Goal: Transaction & Acquisition: Subscribe to service/newsletter

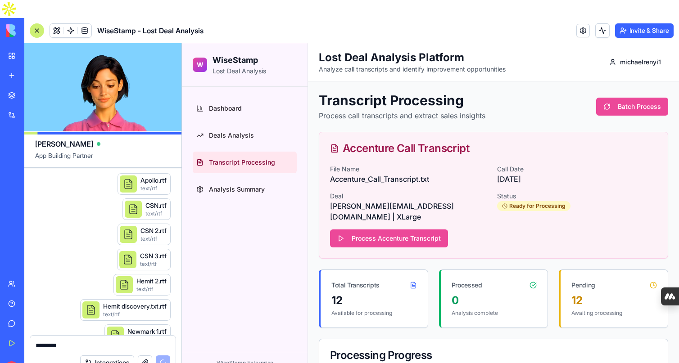
scroll to position [25459, 0]
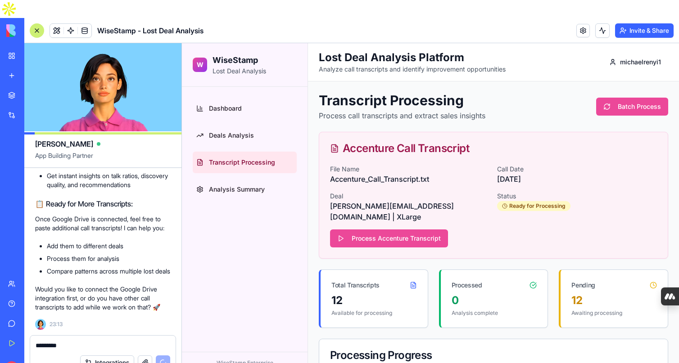
click at [65, 341] on textarea "*********" at bounding box center [103, 345] width 135 height 9
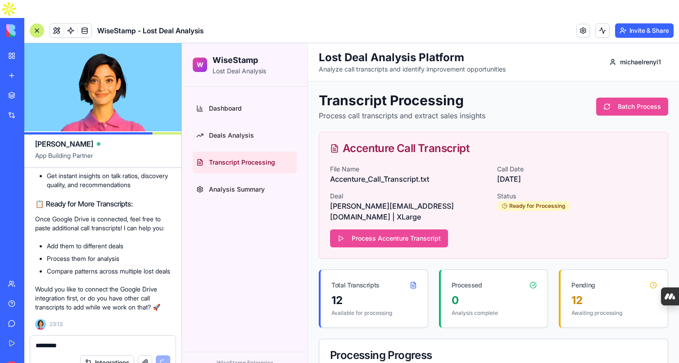
click at [65, 341] on textarea "*********" at bounding box center [103, 345] width 135 height 9
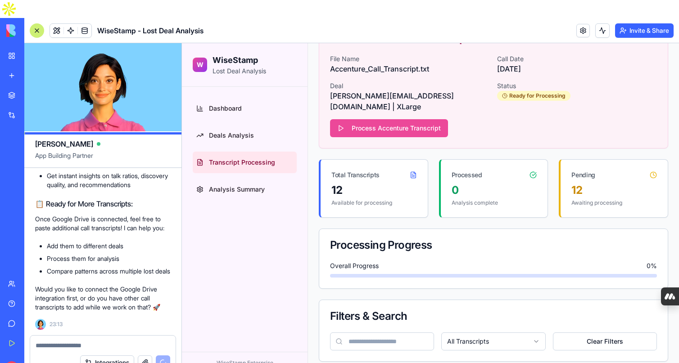
click at [85, 267] on li "Compare patterns across multiple lost deals" at bounding box center [109, 271] width 124 height 9
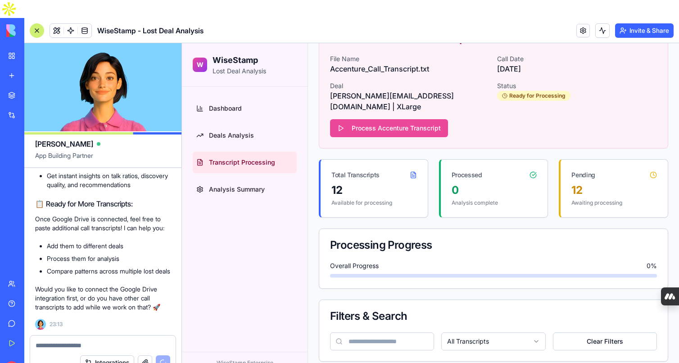
click at [65, 341] on textarea at bounding box center [103, 345] width 135 height 9
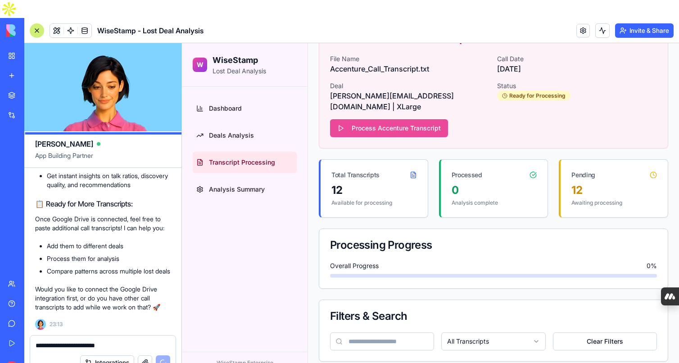
type textarea "**********"
click at [165, 356] on div "Integrations" at bounding box center [125, 363] width 90 height 14
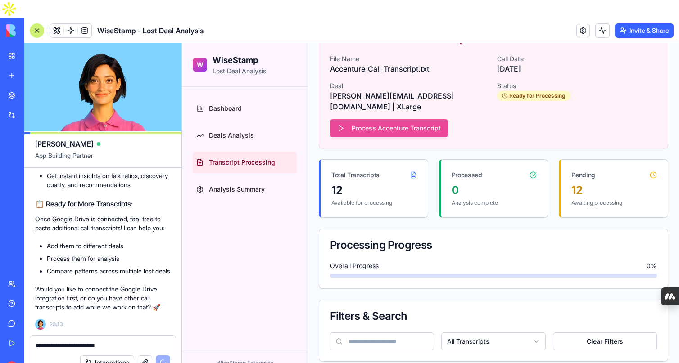
click at [135, 341] on textarea "**********" at bounding box center [103, 345] width 135 height 9
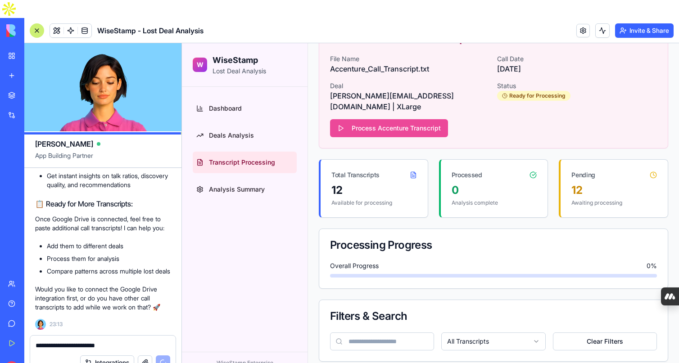
click at [127, 341] on textarea "**********" at bounding box center [103, 345] width 135 height 9
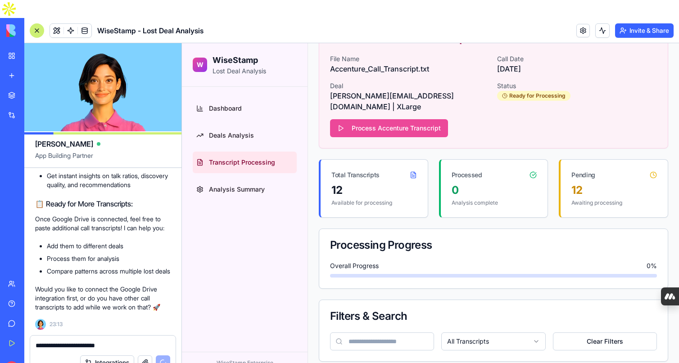
click at [127, 341] on textarea "**********" at bounding box center [103, 345] width 135 height 9
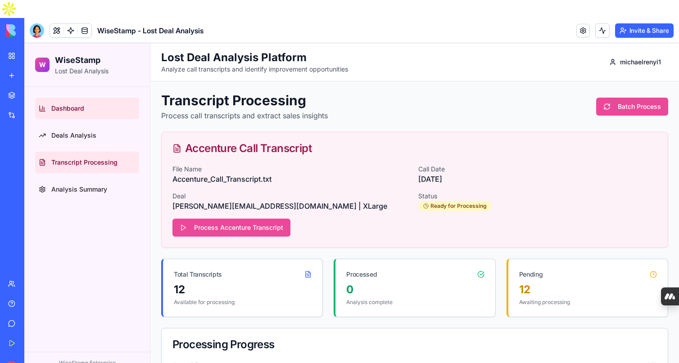
click at [72, 111] on span "Dashboard" at bounding box center [67, 108] width 33 height 9
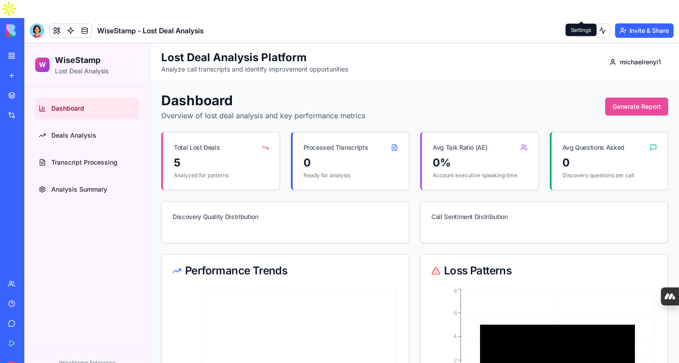
click at [584, 24] on link at bounding box center [583, 31] width 14 height 14
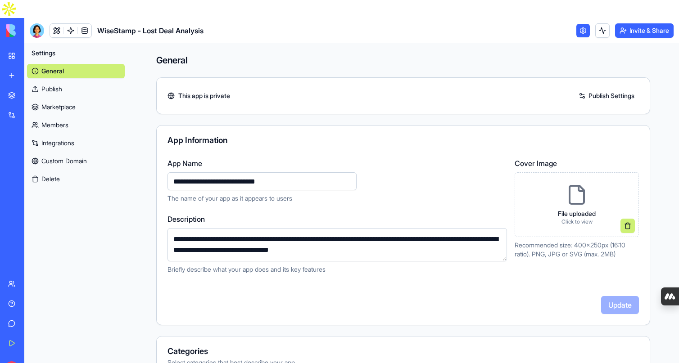
click at [56, 100] on link "Marketplace" at bounding box center [76, 107] width 98 height 14
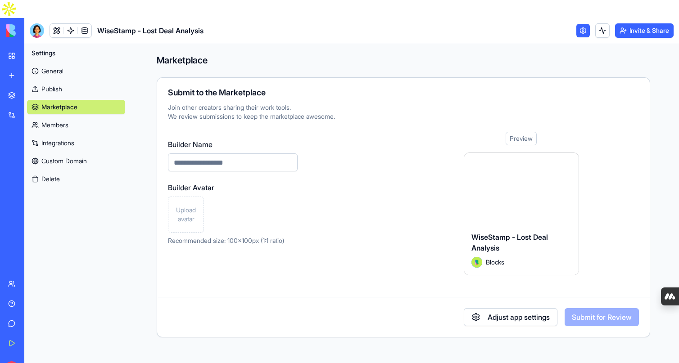
click at [62, 118] on link "Members" at bounding box center [76, 125] width 98 height 14
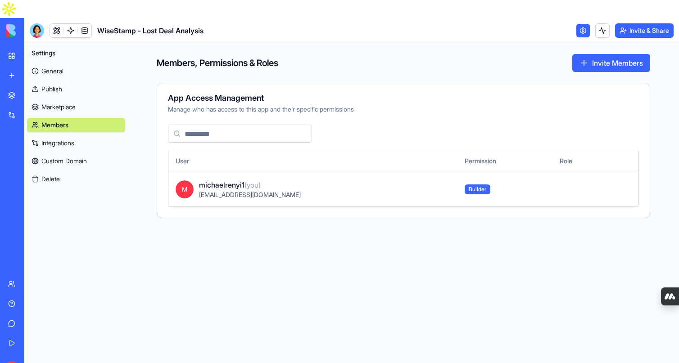
click at [33, 194] on div "WiseStamp - Lost Deal Analysis" at bounding box center [20, 198] width 25 height 9
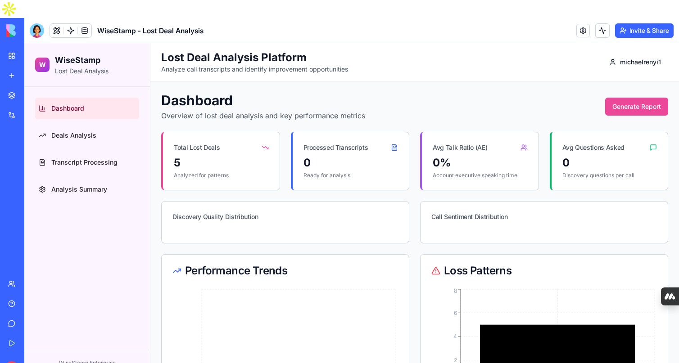
click at [109, 363] on p "WiseStamp Enterprise" at bounding box center [87, 363] width 111 height 7
click at [87, 184] on link "Analysis Summary" at bounding box center [87, 190] width 104 height 22
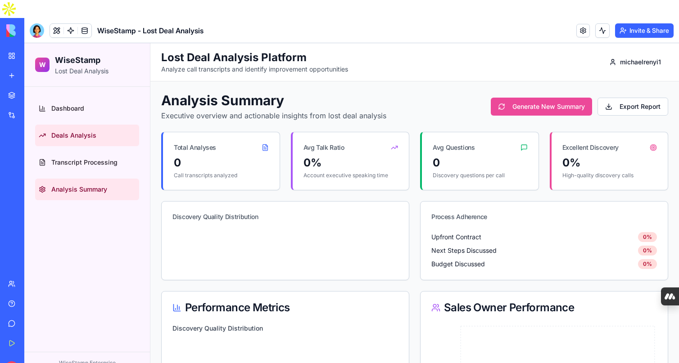
click at [80, 129] on link "Deals Analysis" at bounding box center [87, 136] width 104 height 22
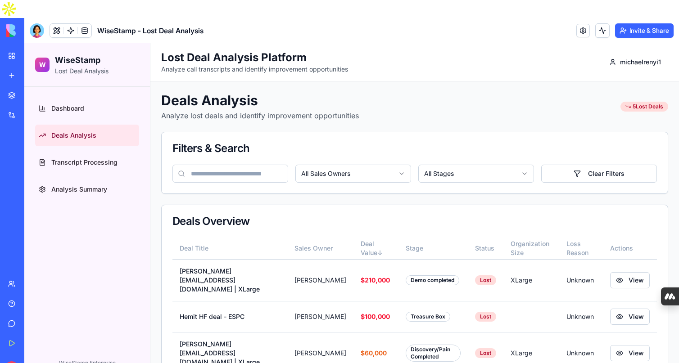
click at [88, 65] on h2 "WiseStamp" at bounding box center [82, 60] width 54 height 13
click at [84, 24] on link at bounding box center [85, 31] width 14 height 14
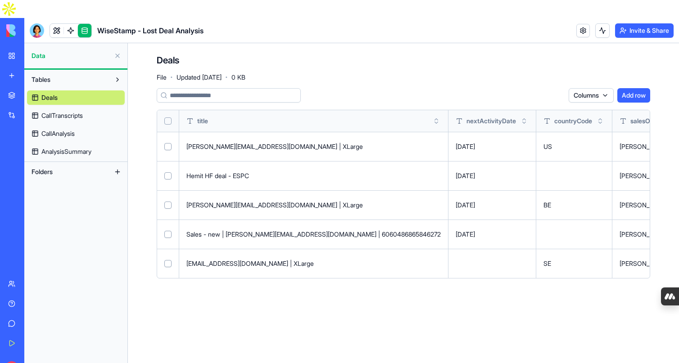
click at [52, 111] on span "CallTranscripts" at bounding box center [61, 115] width 41 height 9
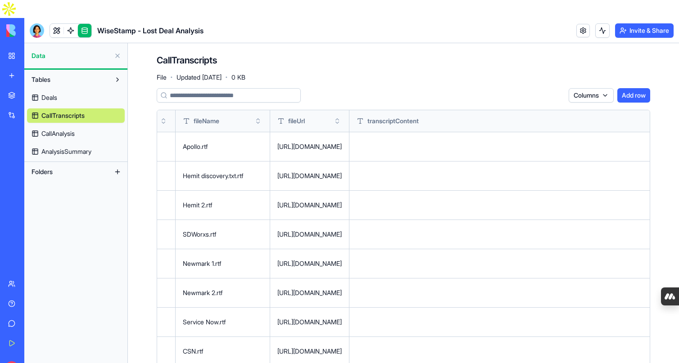
scroll to position [0, 65]
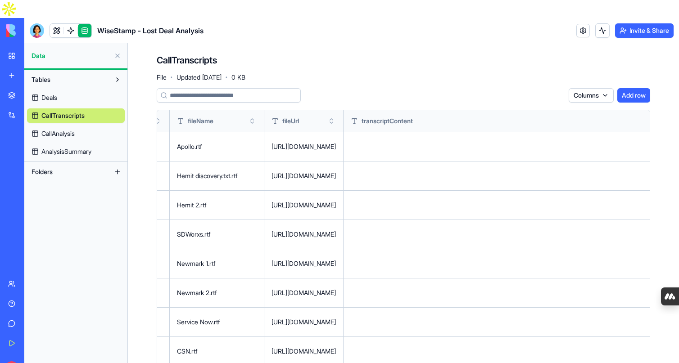
scroll to position [0, 0]
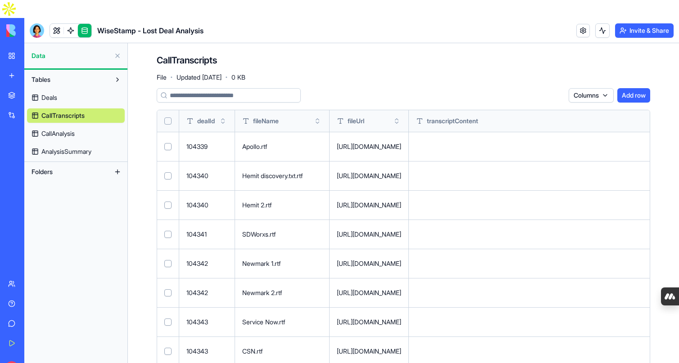
click at [53, 93] on span "Deals" at bounding box center [49, 97] width 16 height 9
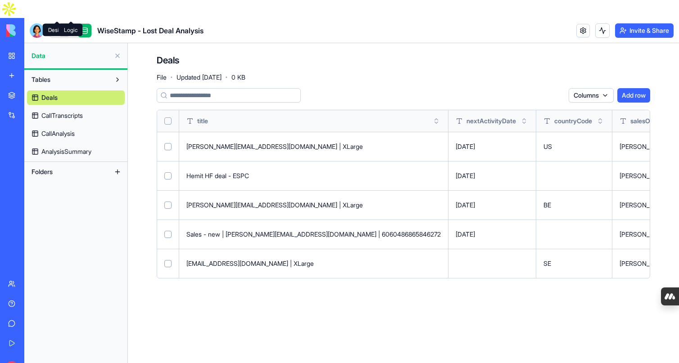
click at [69, 24] on link at bounding box center [71, 31] width 14 height 14
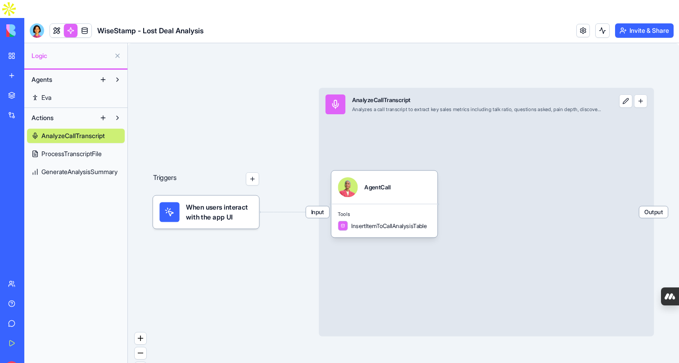
click at [73, 131] on span "AnalyzeCallTranscript" at bounding box center [72, 135] width 63 height 9
click at [11, 47] on link "My Workspace" at bounding box center [21, 56] width 36 height 18
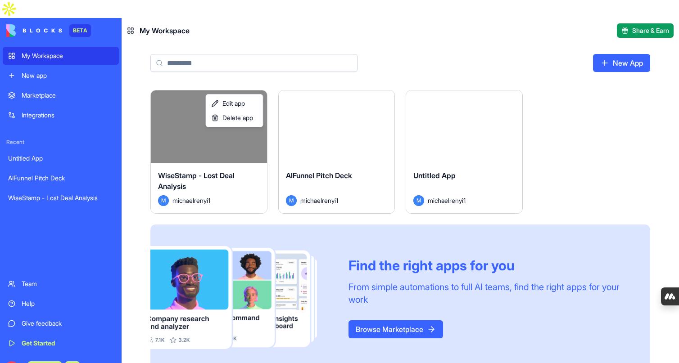
click at [256, 78] on html "BETA My Workspace New app Marketplace Integrations Recent Untitled App AIFunnel…" at bounding box center [339, 181] width 679 height 363
click at [243, 103] on span "Edit app" at bounding box center [233, 103] width 23 height 9
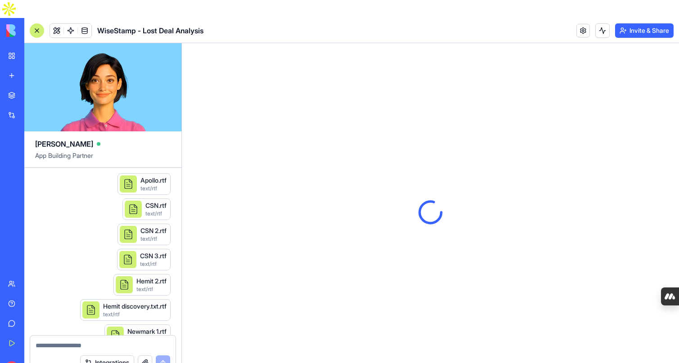
scroll to position [25433, 0]
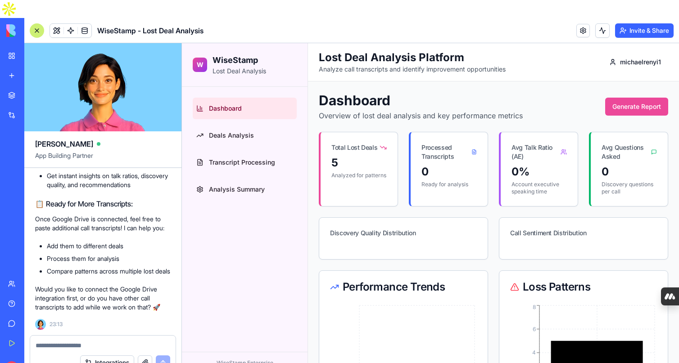
click at [63, 341] on textarea at bounding box center [103, 345] width 135 height 9
type textarea "**********"
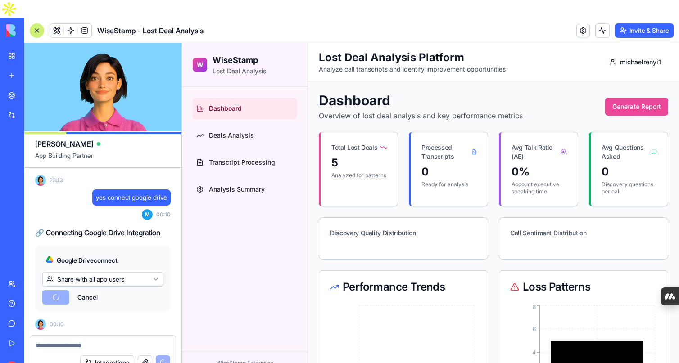
scroll to position [25902, 0]
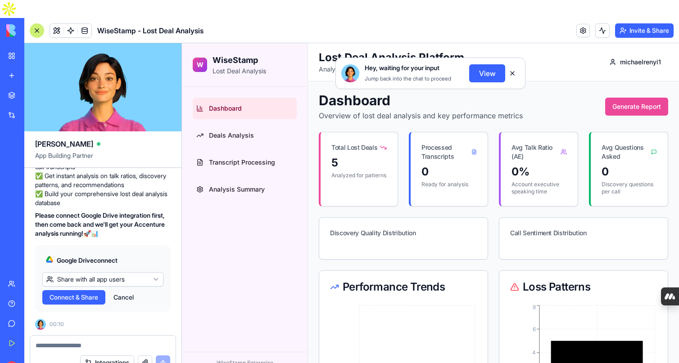
click at [91, 293] on span "Connect & Share" at bounding box center [74, 297] width 49 height 9
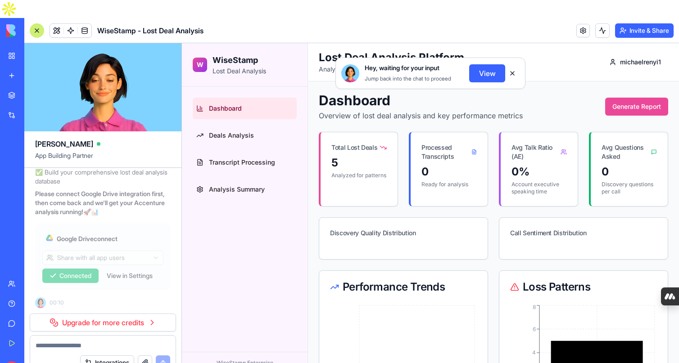
click at [96, 314] on link "Upgrade for more credits" at bounding box center [103, 323] width 146 height 18
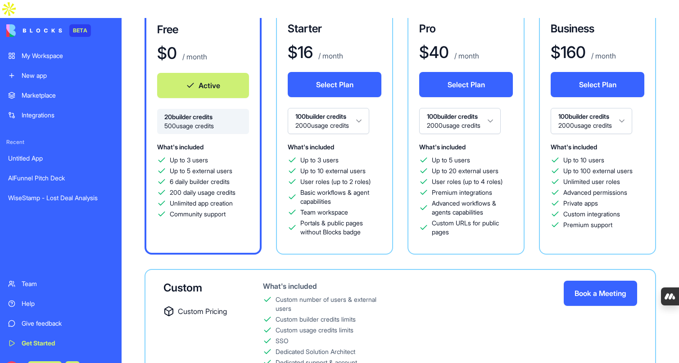
scroll to position [116, 0]
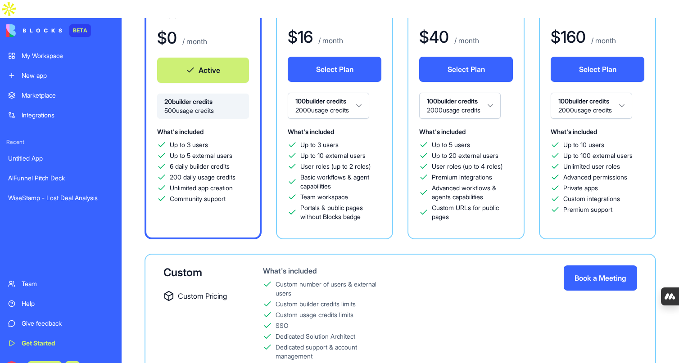
click at [191, 58] on button "Active" at bounding box center [203, 70] width 92 height 25
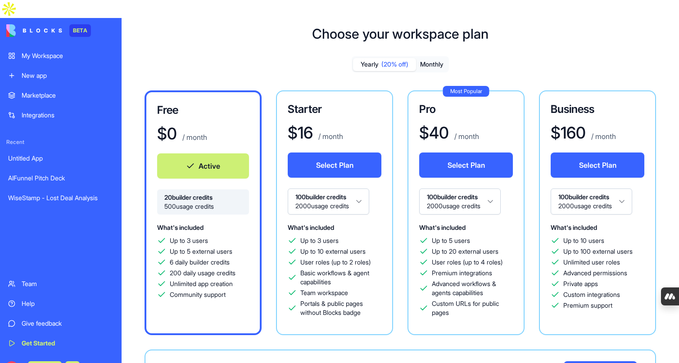
scroll to position [15, 0]
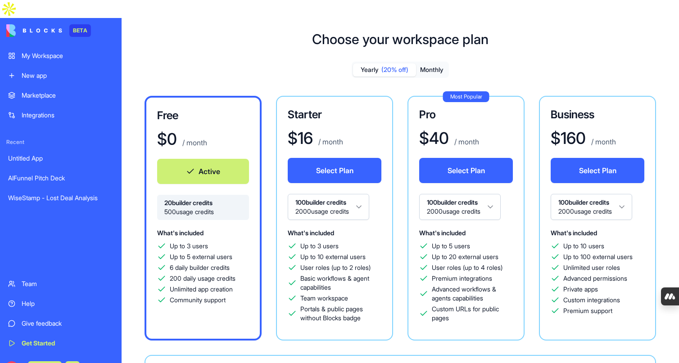
click at [342, 158] on button "Select Plan" at bounding box center [335, 170] width 94 height 25
click at [345, 160] on button "Select Plan" at bounding box center [335, 170] width 94 height 25
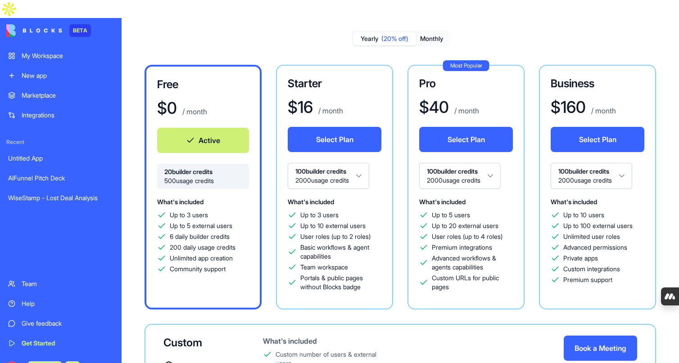
scroll to position [47, 0]
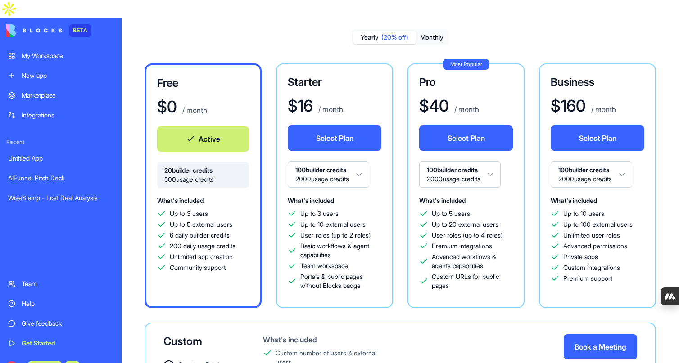
click at [329, 126] on button "Select Plan" at bounding box center [335, 138] width 94 height 25
click at [332, 157] on html "BETA My Workspace New app Marketplace Integrations Recent Untitled App AIFunnel…" at bounding box center [339, 181] width 679 height 363
click at [336, 126] on button "Select Plan" at bounding box center [335, 138] width 94 height 25
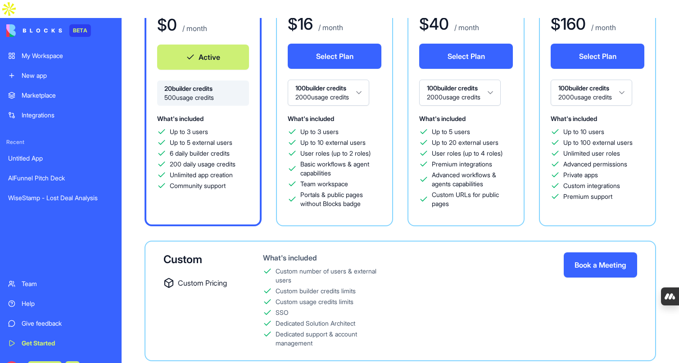
scroll to position [126, 0]
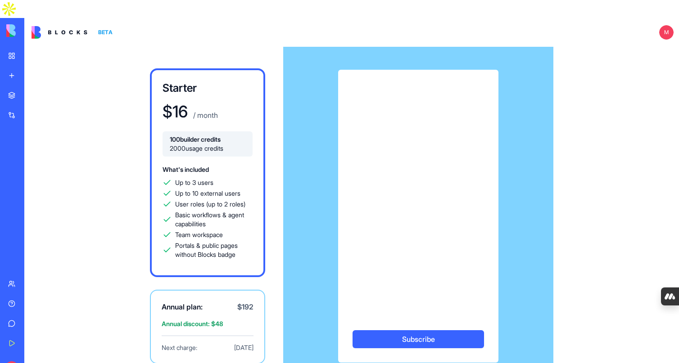
scroll to position [20, 0]
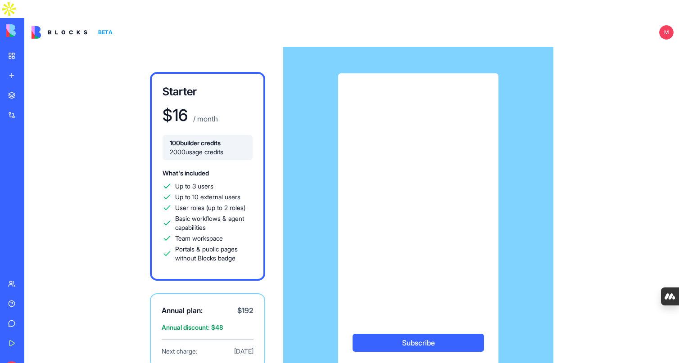
click at [386, 334] on button "Subscribe" at bounding box center [417, 343] width 131 height 18
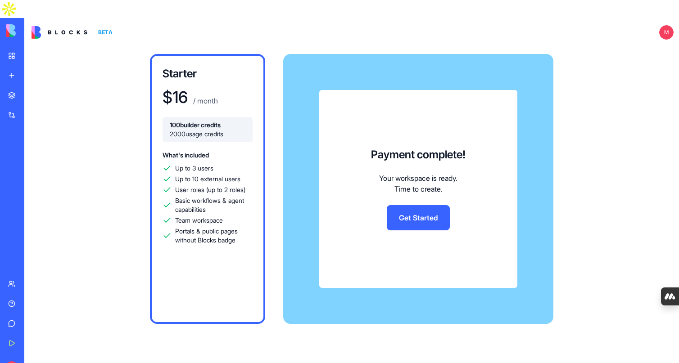
click at [405, 205] on link "Get Started" at bounding box center [418, 217] width 63 height 25
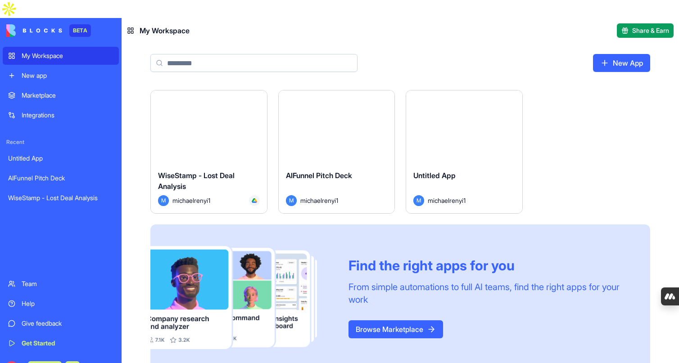
click at [253, 81] on html "BETA My Workspace New app Marketplace Integrations Recent Untitled App AIFunnel…" at bounding box center [339, 181] width 679 height 363
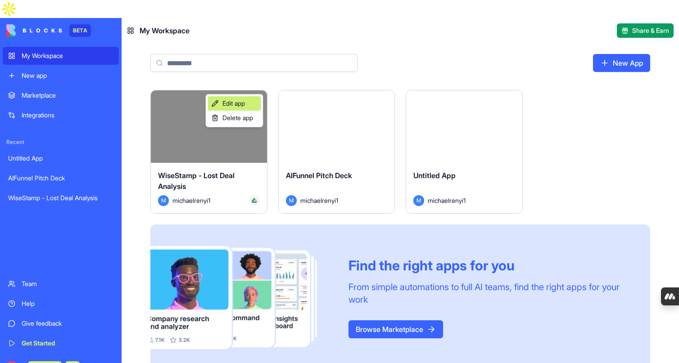
click at [248, 109] on link "Edit app" at bounding box center [234, 103] width 53 height 14
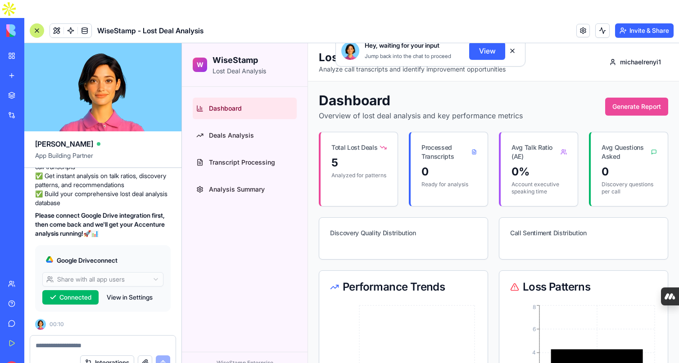
scroll to position [25902, 0]
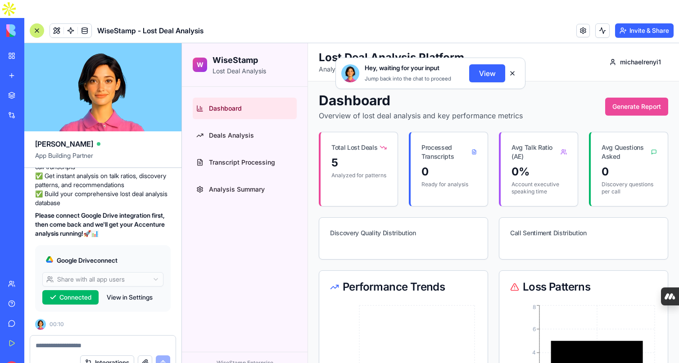
click at [87, 341] on textarea at bounding box center [103, 345] width 135 height 9
click at [124, 356] on button "Integrations" at bounding box center [107, 363] width 54 height 14
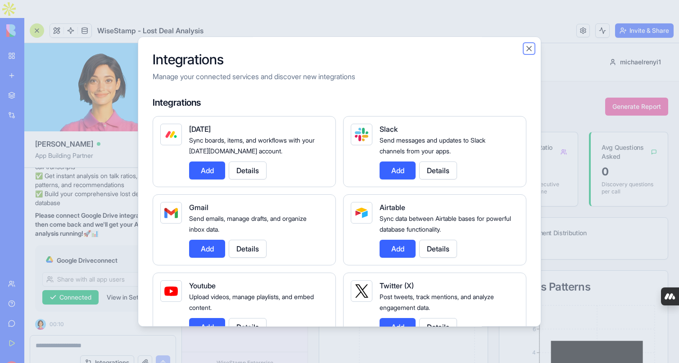
click at [532, 45] on button "Close" at bounding box center [528, 48] width 9 height 9
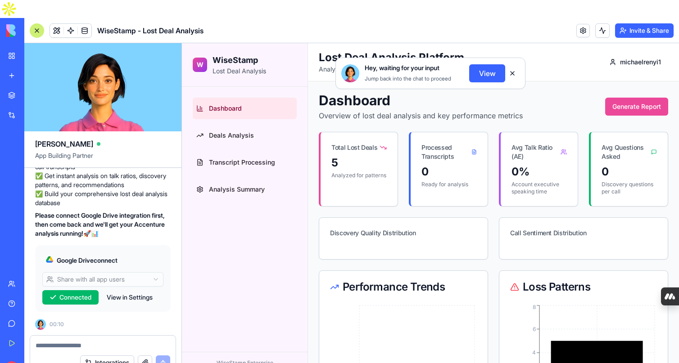
click at [70, 341] on textarea at bounding box center [103, 345] width 135 height 9
paste textarea "**********"
type textarea "**********"
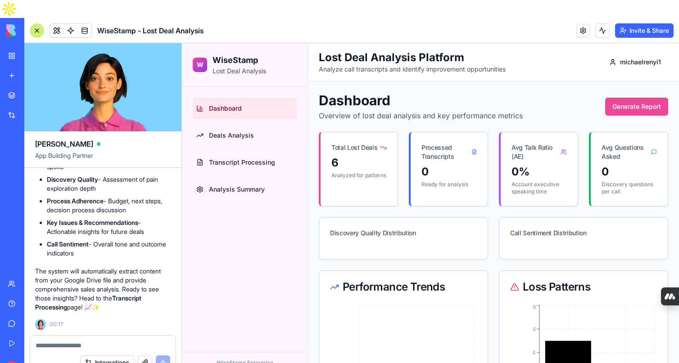
scroll to position [26631, 0]
click at [79, 341] on textarea at bounding box center [103, 345] width 135 height 9
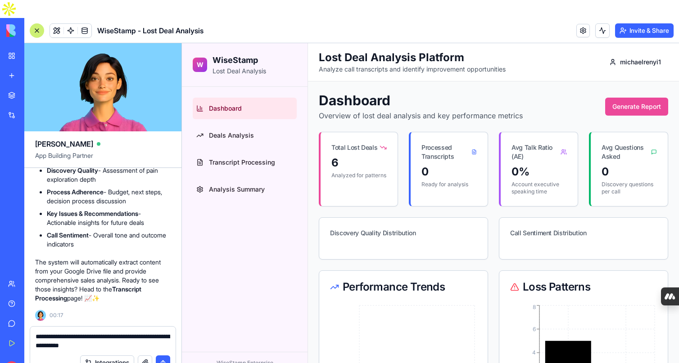
type textarea "**********"
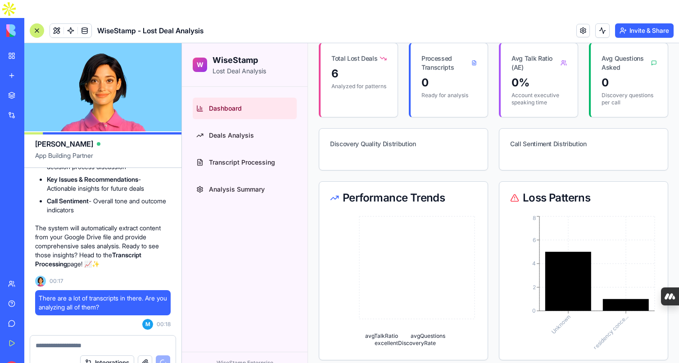
scroll to position [0, 0]
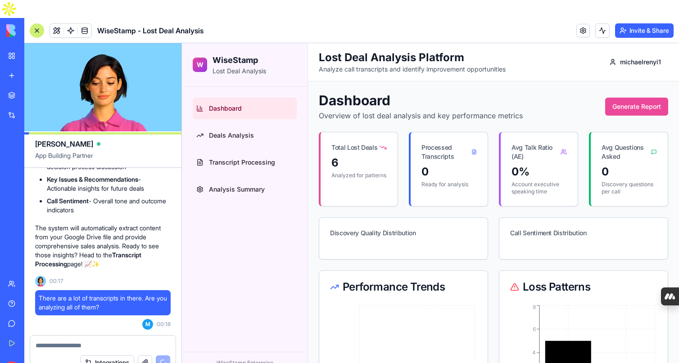
click at [360, 159] on div "6" at bounding box center [358, 163] width 55 height 14
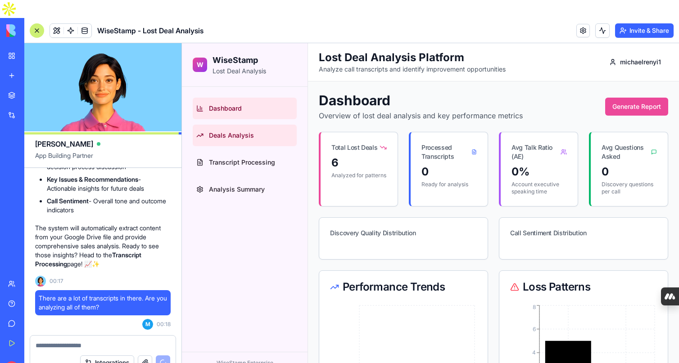
click at [227, 133] on span "Deals Analysis" at bounding box center [231, 135] width 45 height 9
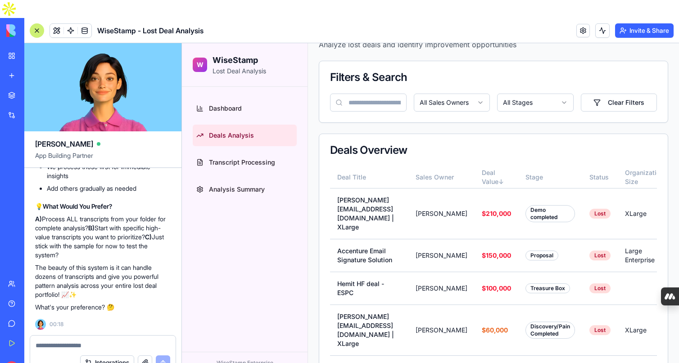
scroll to position [27050, 0]
click at [108, 341] on textarea at bounding box center [103, 345] width 135 height 9
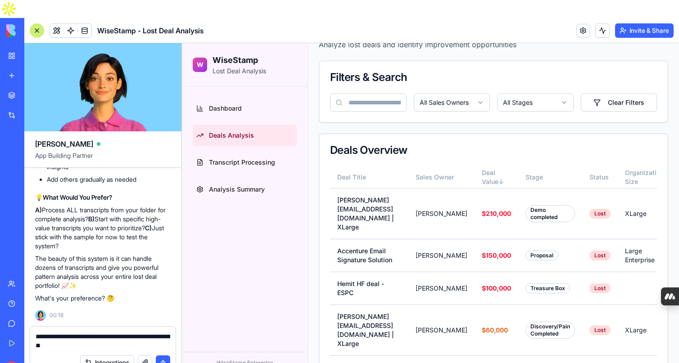
type textarea "**********"
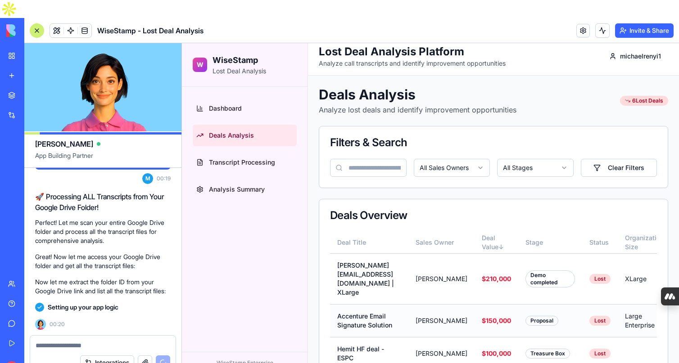
scroll to position [0, 0]
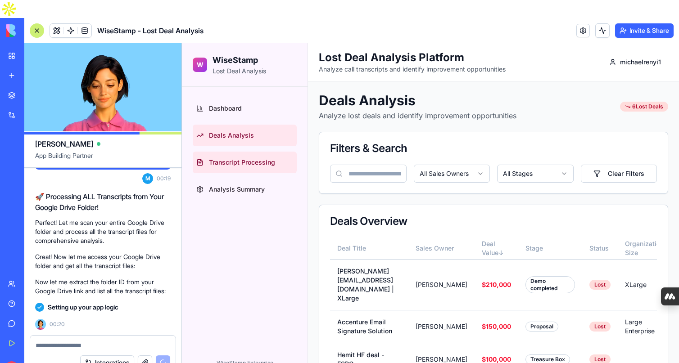
click at [252, 164] on span "Transcript Processing" at bounding box center [242, 162] width 66 height 9
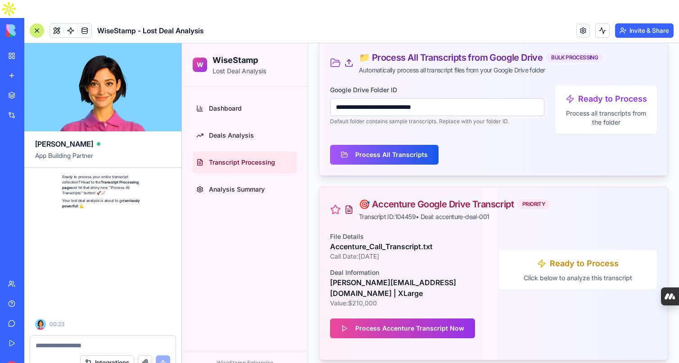
scroll to position [27994, 0]
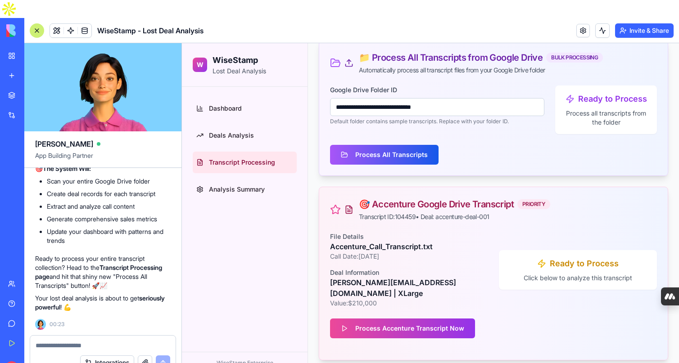
click at [70, 336] on div at bounding box center [102, 343] width 145 height 14
click at [400, 155] on button "Process All Transcripts" at bounding box center [384, 155] width 108 height 20
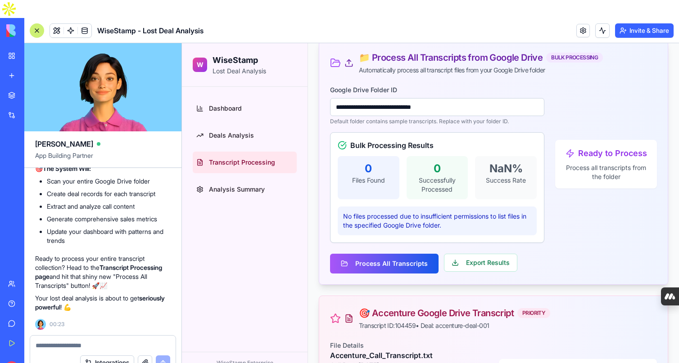
click at [104, 341] on textarea at bounding box center [103, 345] width 135 height 9
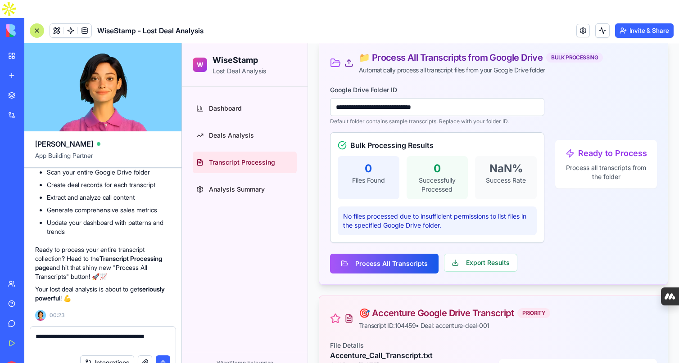
type textarea "**********"
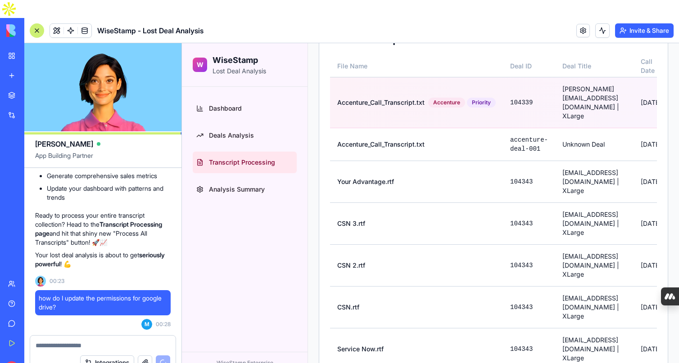
scroll to position [979, 0]
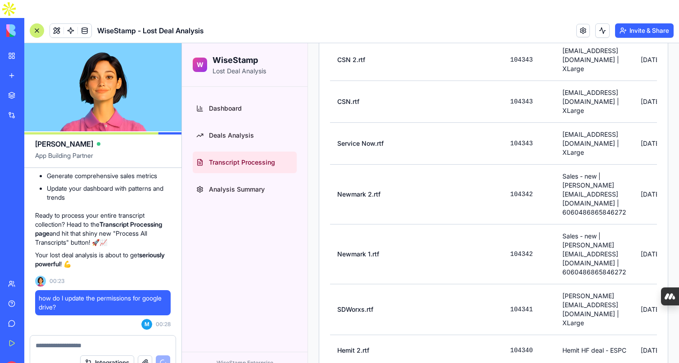
click at [98, 356] on button "Integrations" at bounding box center [107, 363] width 54 height 14
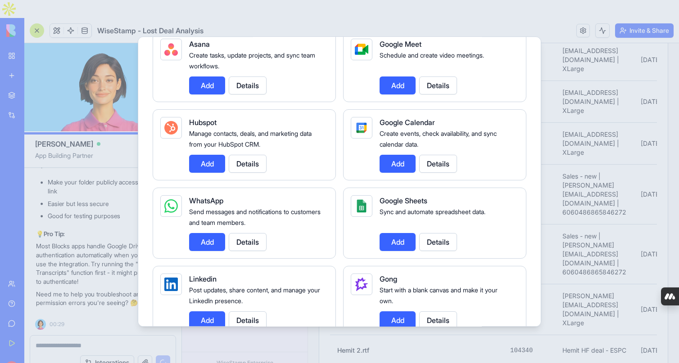
scroll to position [322, 0]
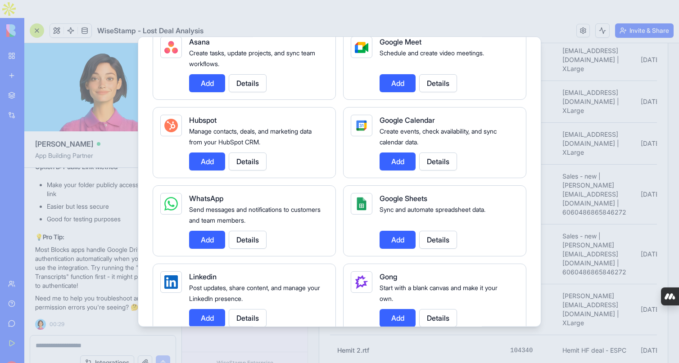
click at [69, 230] on div at bounding box center [339, 181] width 679 height 363
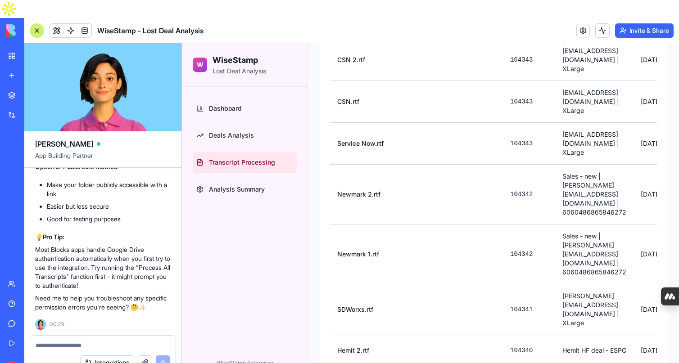
scroll to position [28190, 0]
click at [74, 336] on div at bounding box center [102, 343] width 145 height 14
click at [66, 341] on textarea at bounding box center [103, 345] width 135 height 9
paste textarea "**********"
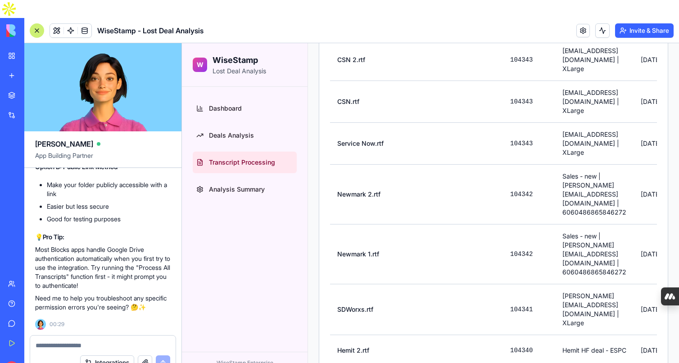
type textarea "**********"
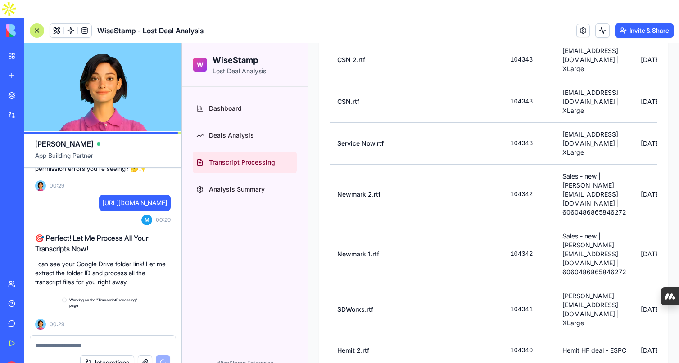
scroll to position [28821, 0]
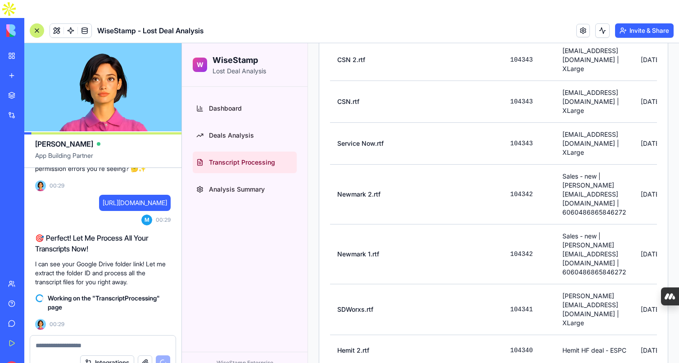
click at [248, 161] on span "Transcript Processing" at bounding box center [242, 162] width 66 height 9
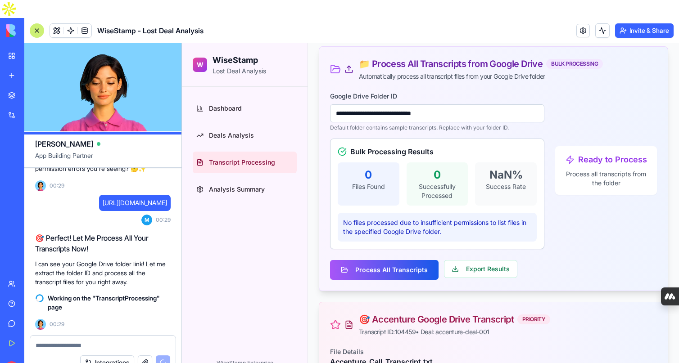
scroll to position [94, 0]
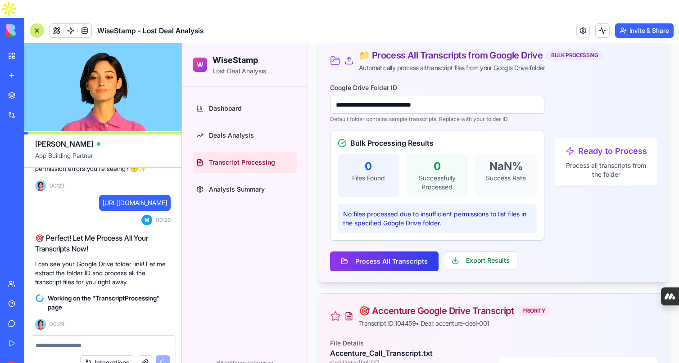
click at [408, 265] on button "Process All Transcripts" at bounding box center [384, 262] width 108 height 20
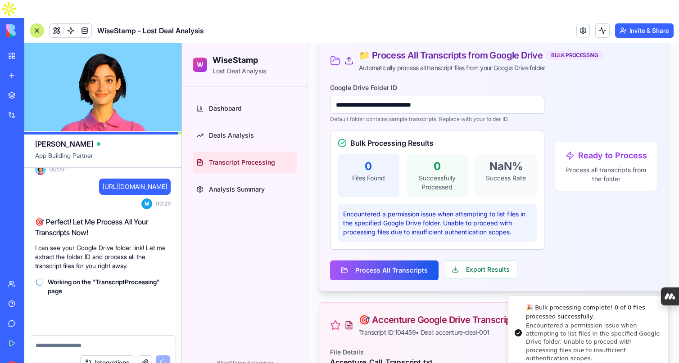
scroll to position [28837, 0]
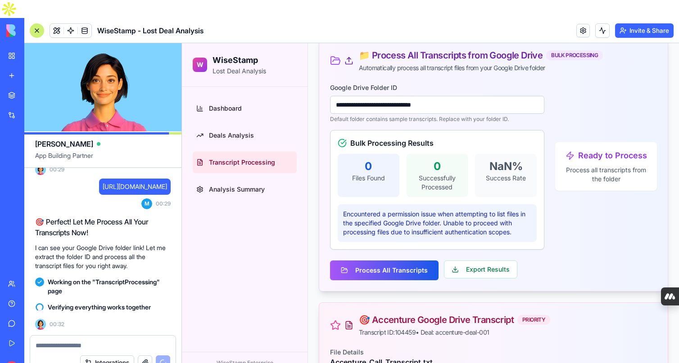
click at [85, 341] on textarea at bounding box center [103, 345] width 135 height 9
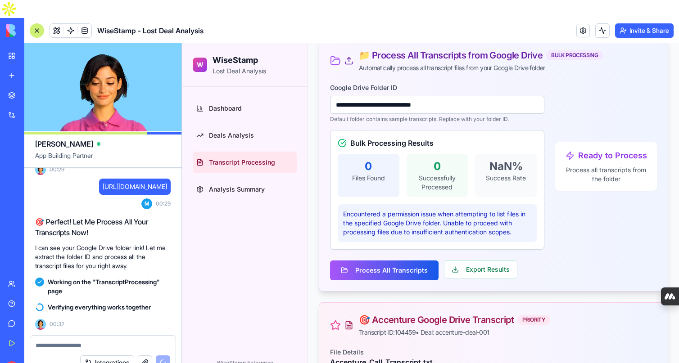
click at [95, 356] on button "Integrations" at bounding box center [107, 363] width 54 height 14
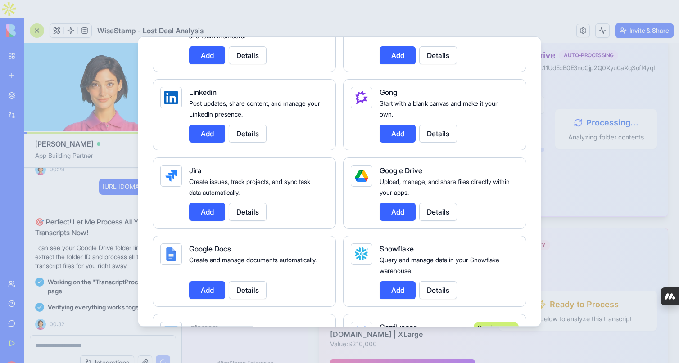
scroll to position [528, 0]
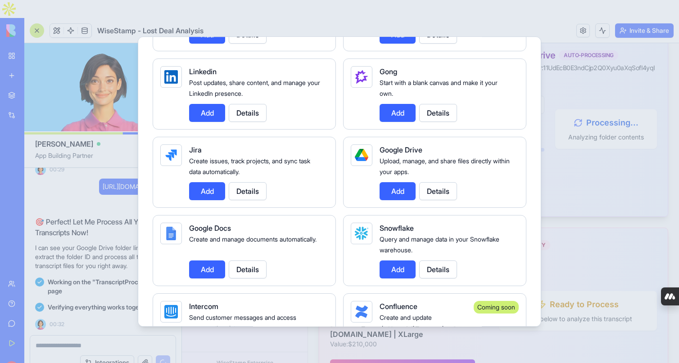
click at [396, 191] on button "Add" at bounding box center [397, 191] width 36 height 18
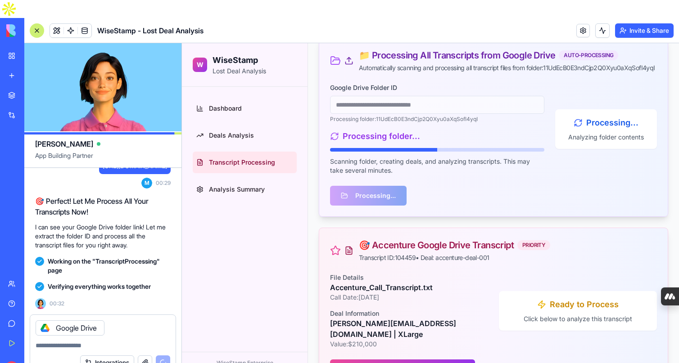
click at [80, 356] on button "Integrations" at bounding box center [107, 363] width 54 height 14
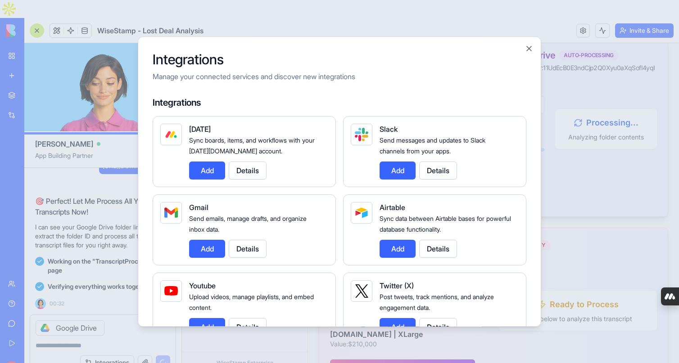
click at [101, 316] on div at bounding box center [339, 181] width 679 height 363
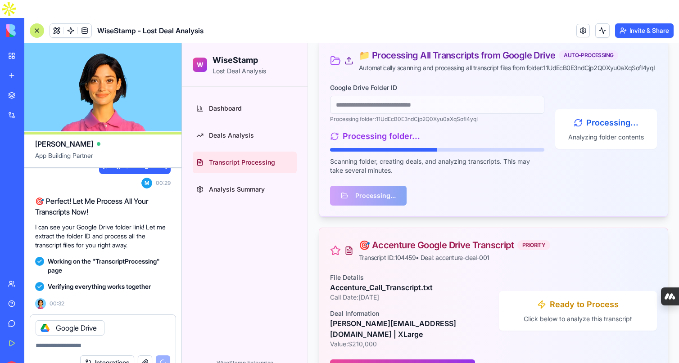
click at [116, 316] on div "Google Drive" at bounding box center [102, 325] width 145 height 21
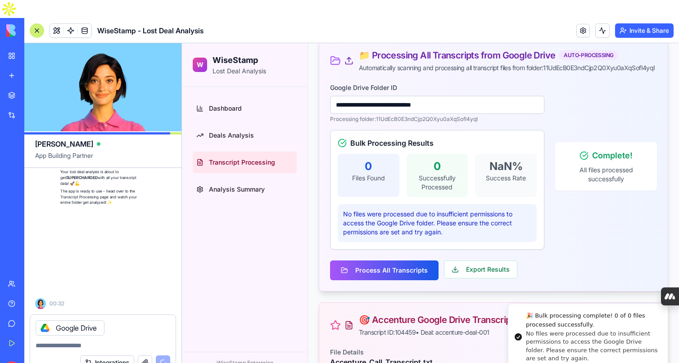
scroll to position [29351, 0]
click at [78, 320] on div "Google Drive" at bounding box center [70, 327] width 69 height 15
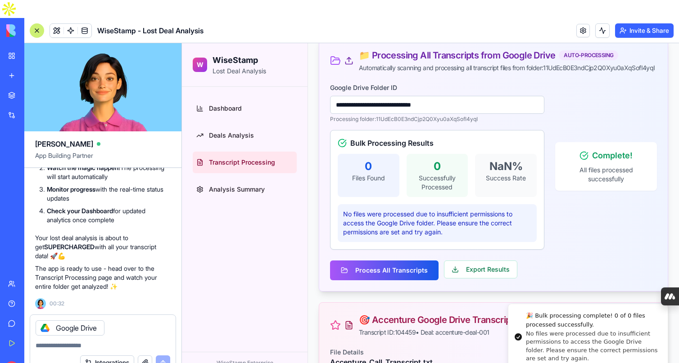
click at [79, 320] on div "Google Drive" at bounding box center [70, 327] width 69 height 15
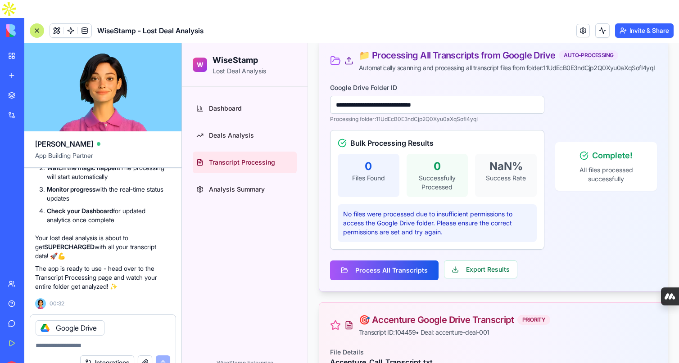
scroll to position [29314, 0]
click at [235, 101] on link "Dashboard" at bounding box center [245, 109] width 104 height 22
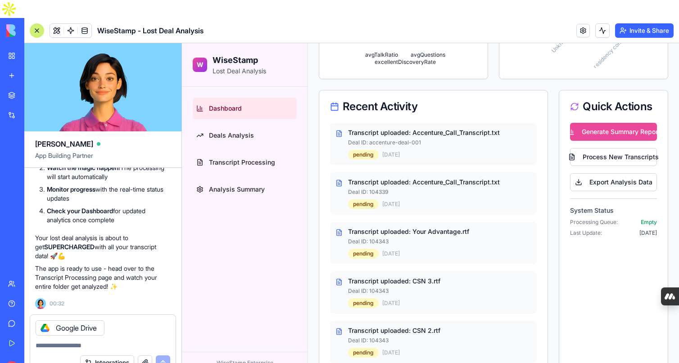
scroll to position [374, 0]
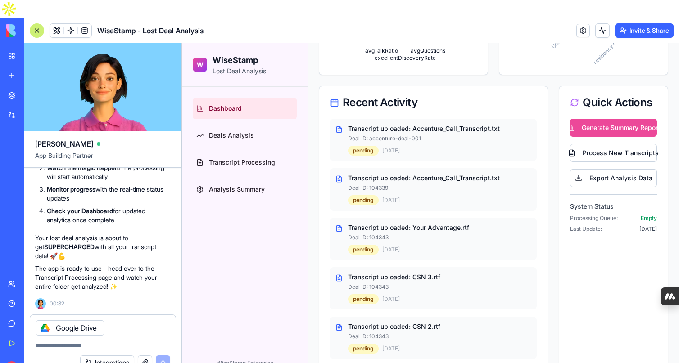
click at [79, 341] on textarea at bounding box center [103, 345] width 135 height 9
type textarea "***"
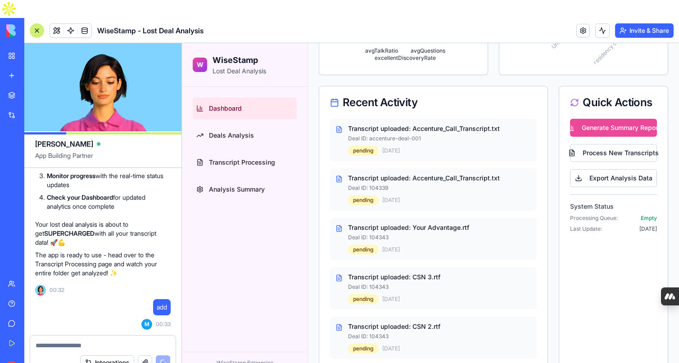
click at [144, 356] on button "button" at bounding box center [145, 363] width 14 height 14
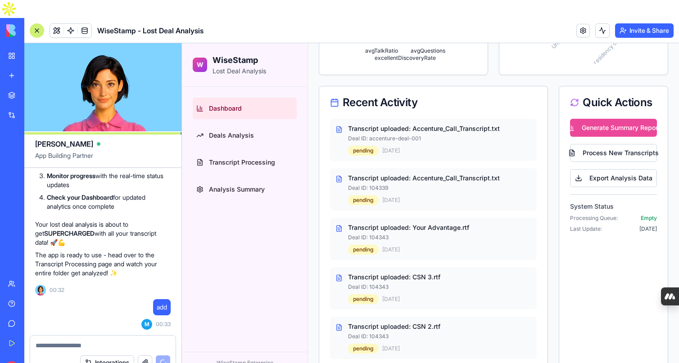
click at [56, 336] on div at bounding box center [102, 343] width 145 height 14
click at [55, 341] on textarea at bounding box center [103, 345] width 135 height 9
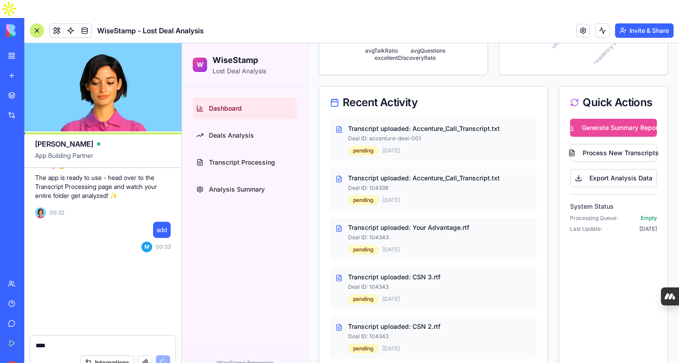
scroll to position [29442, 0]
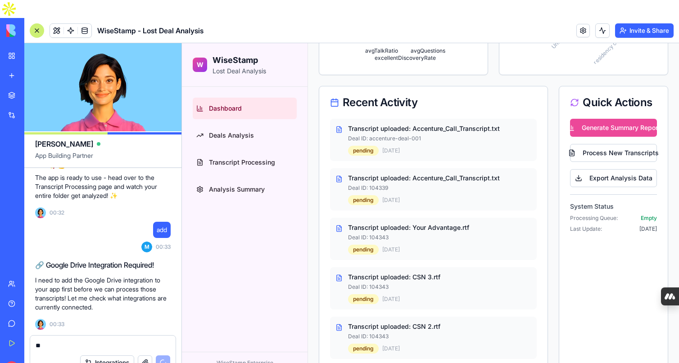
type textarea "*"
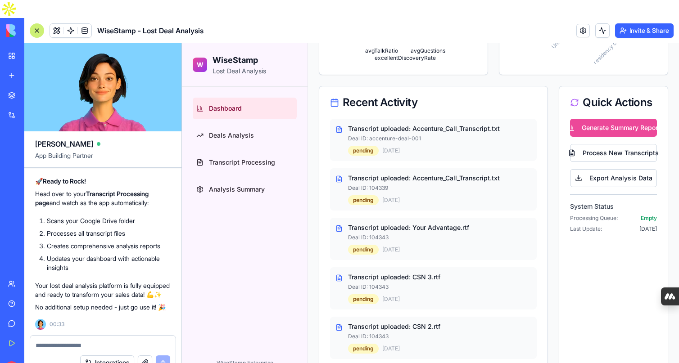
scroll to position [29544, 0]
click at [80, 341] on textarea at bounding box center [103, 345] width 135 height 9
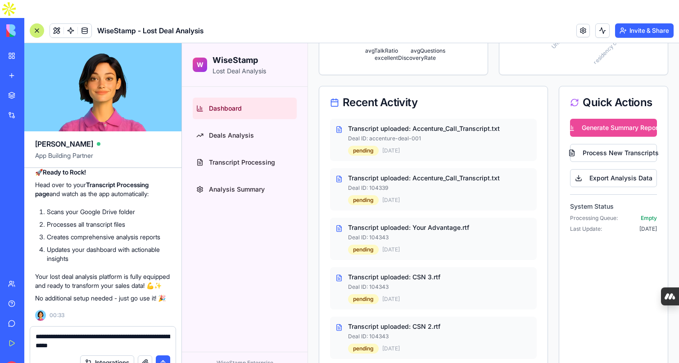
type textarea "**********"
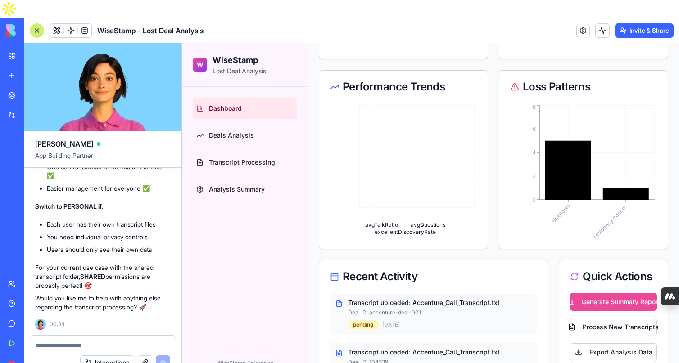
scroll to position [0, 0]
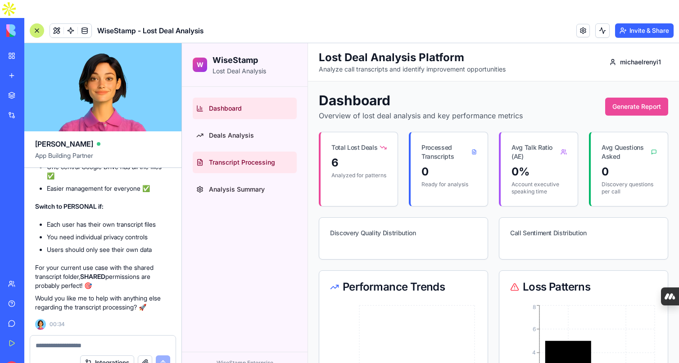
click at [246, 163] on span "Transcript Processing" at bounding box center [242, 162] width 66 height 9
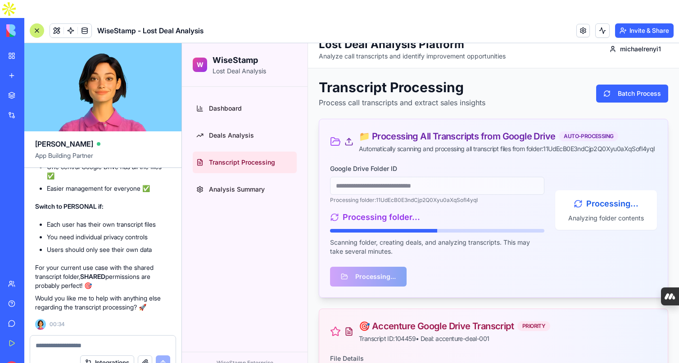
scroll to position [42, 0]
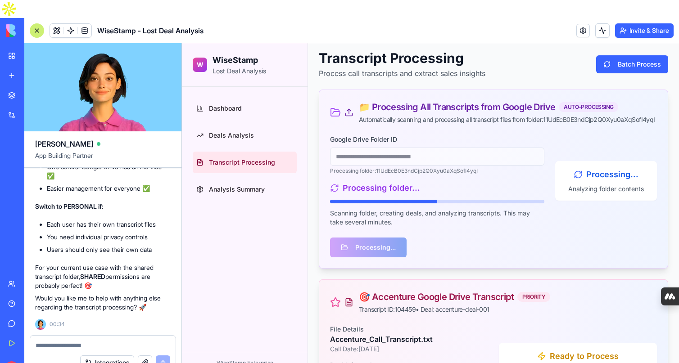
click at [377, 257] on div "Processing..." at bounding box center [493, 248] width 327 height 20
click at [90, 341] on textarea at bounding box center [103, 345] width 135 height 9
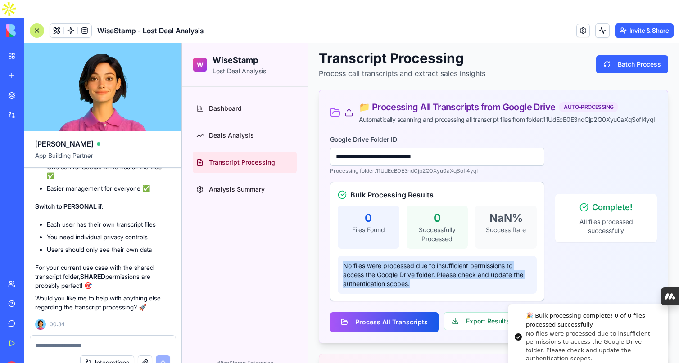
drag, startPoint x: 427, startPoint y: 297, endPoint x: 340, endPoint y: 271, distance: 90.2
click at [340, 271] on div "No files were processed due to insufficient permissions to access the Google Dr…" at bounding box center [437, 275] width 199 height 38
copy p "No files were processed due to insufficient permissions to access the Google Dr…"
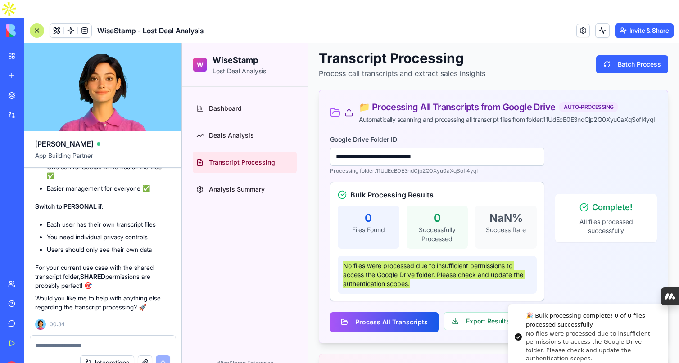
click at [75, 341] on textarea at bounding box center [103, 345] width 135 height 9
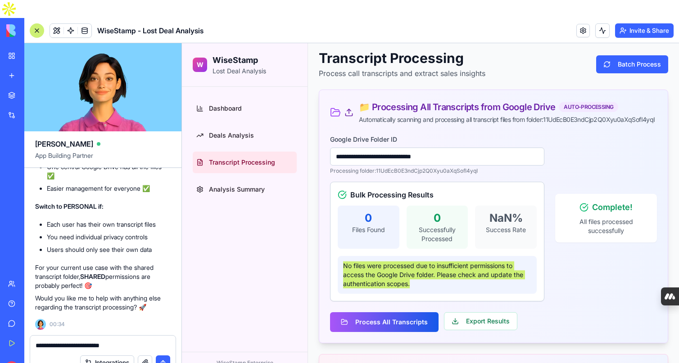
type textarea "**********"
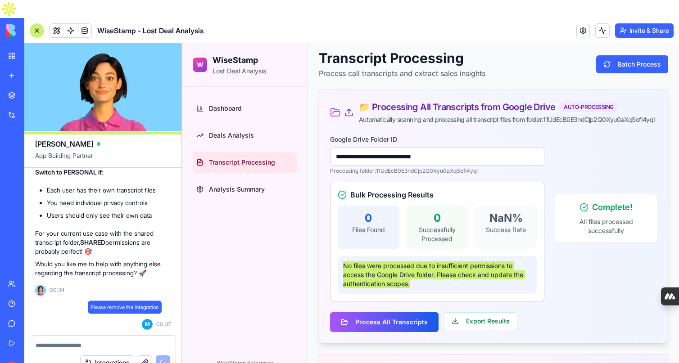
scroll to position [30569, 0]
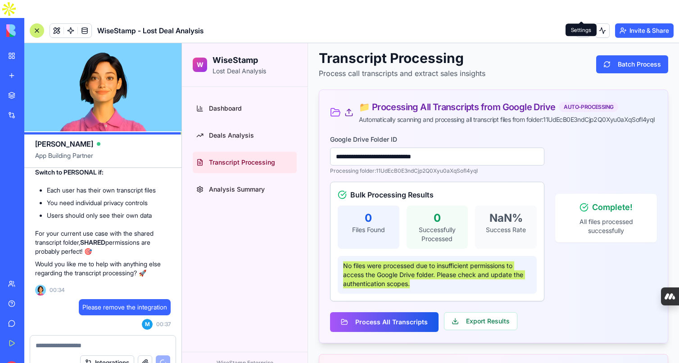
click at [578, 24] on link at bounding box center [583, 31] width 14 height 14
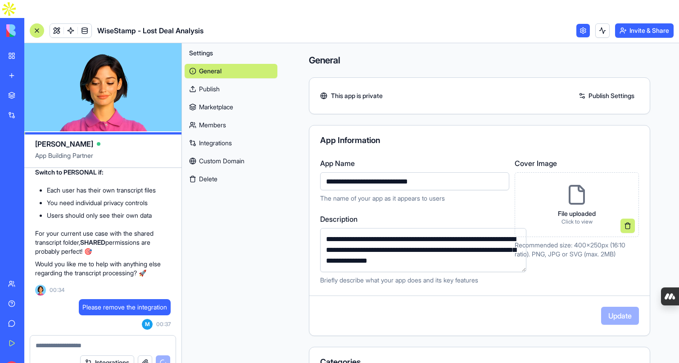
click at [214, 136] on link "Integrations" at bounding box center [231, 143] width 93 height 14
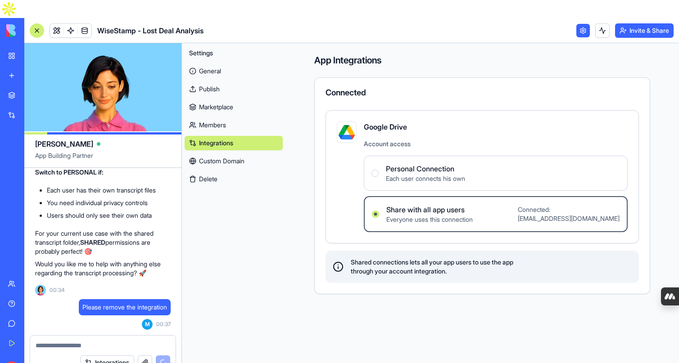
scroll to position [31091, 0]
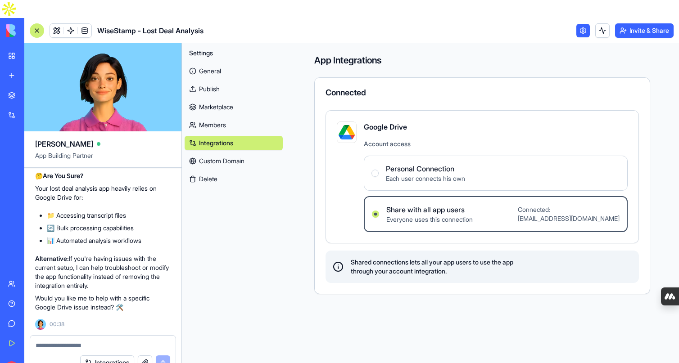
click at [376, 170] on Connection "Personal Connection Each user connects his own" at bounding box center [374, 173] width 7 height 7
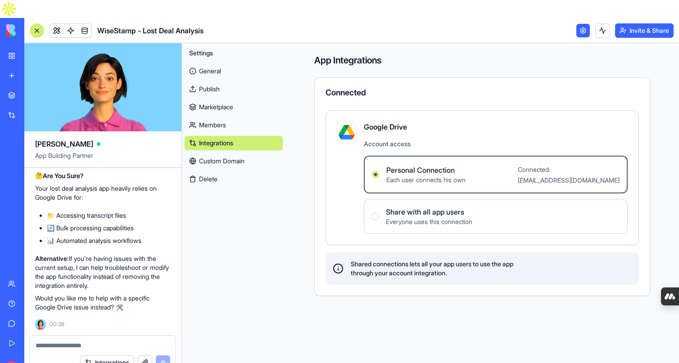
click at [631, 23] on button "Invite & Share" at bounding box center [644, 30] width 59 height 14
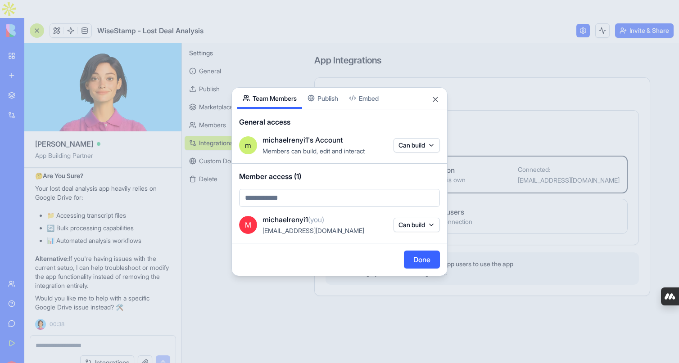
click at [319, 199] on body "BETA My Workspace New app Marketplace Integrations Recent Untitled App AIFunnel…" at bounding box center [339, 181] width 679 height 363
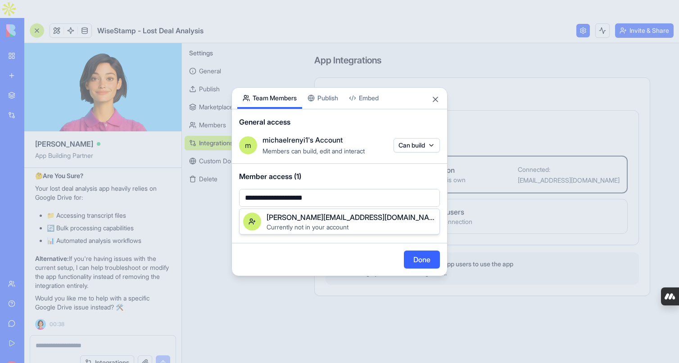
type input "**********"
click at [419, 147] on div at bounding box center [339, 181] width 679 height 363
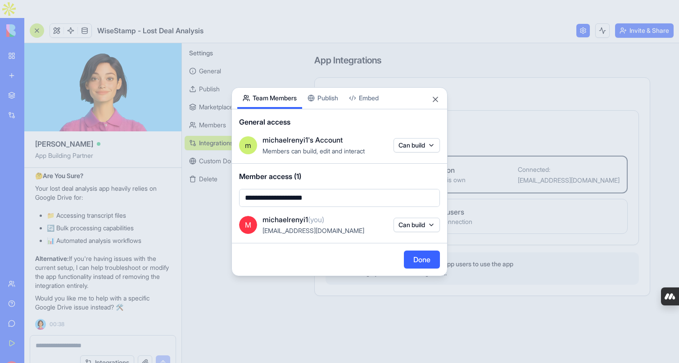
click at [325, 96] on div "**********" at bounding box center [339, 181] width 216 height 189
click at [266, 72] on body "BETA My Workspace New app Marketplace Integrations Recent Untitled App AIFunnel…" at bounding box center [339, 181] width 679 height 363
click at [320, 202] on body "BETA My Workspace New app Marketplace Integrations Recent Untitled App AIFunnel…" at bounding box center [339, 181] width 679 height 363
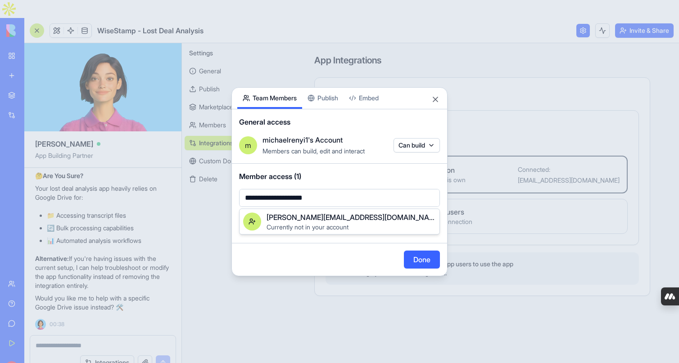
type input "**********"
click at [329, 225] on span "Currently not in your account" at bounding box center [307, 227] width 82 height 8
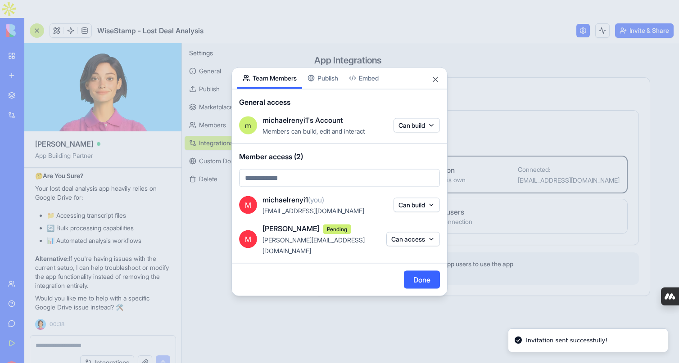
click at [429, 239] on button "Can access" at bounding box center [413, 239] width 54 height 14
click at [422, 272] on div "Can build" at bounding box center [413, 272] width 68 height 14
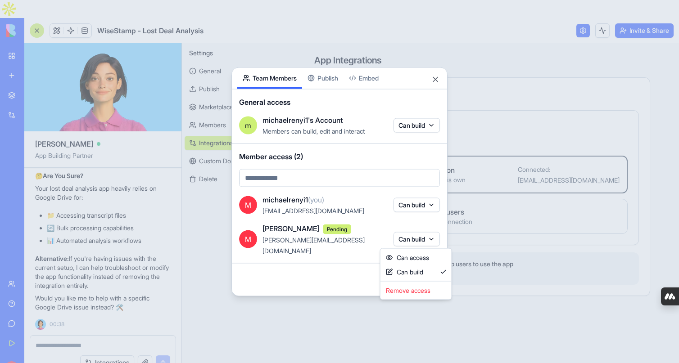
click at [356, 263] on div at bounding box center [339, 181] width 679 height 363
click at [412, 275] on button "Done" at bounding box center [422, 280] width 36 height 18
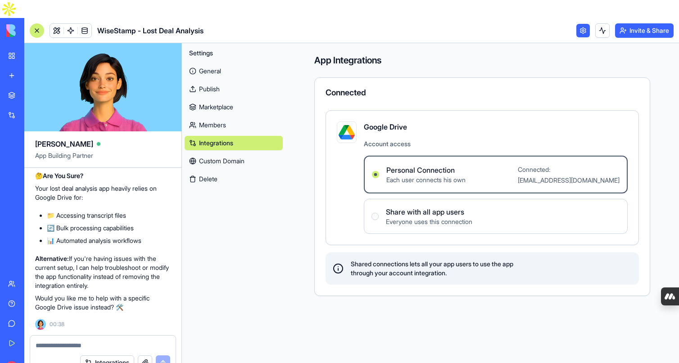
click at [283, 236] on div "Settings General Publish Marketplace Members Integrations Custom Domain Delete" at bounding box center [234, 212] width 104 height 338
